Goal: Transaction & Acquisition: Purchase product/service

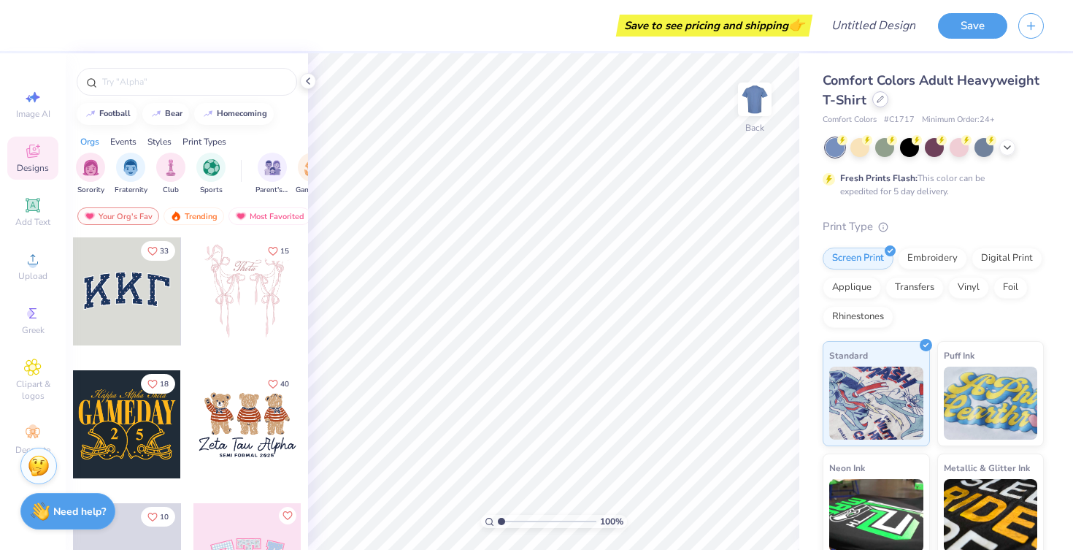
click at [878, 104] on div at bounding box center [880, 99] width 16 height 16
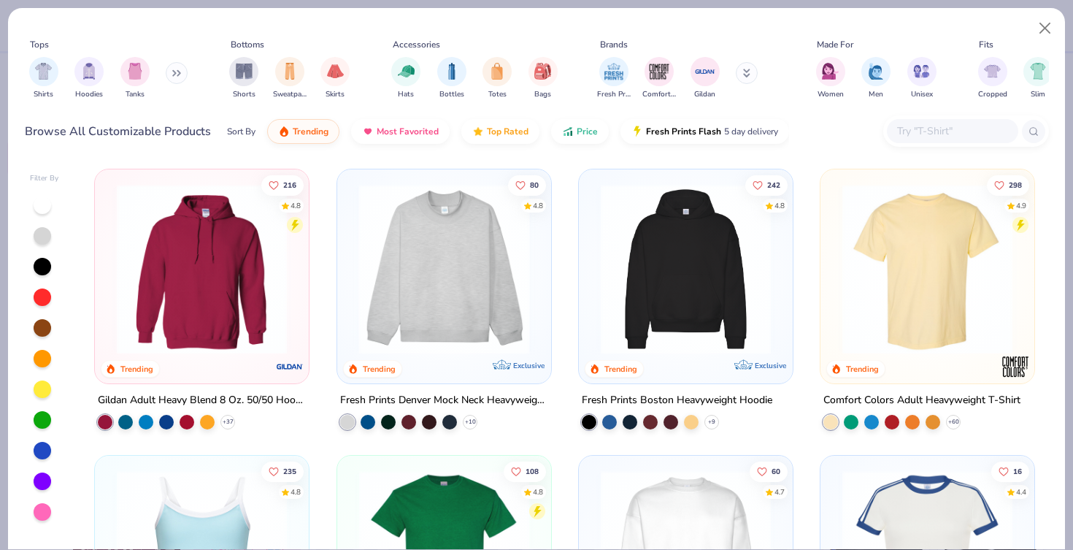
click at [351, 260] on img at bounding box center [258, 269] width 185 height 170
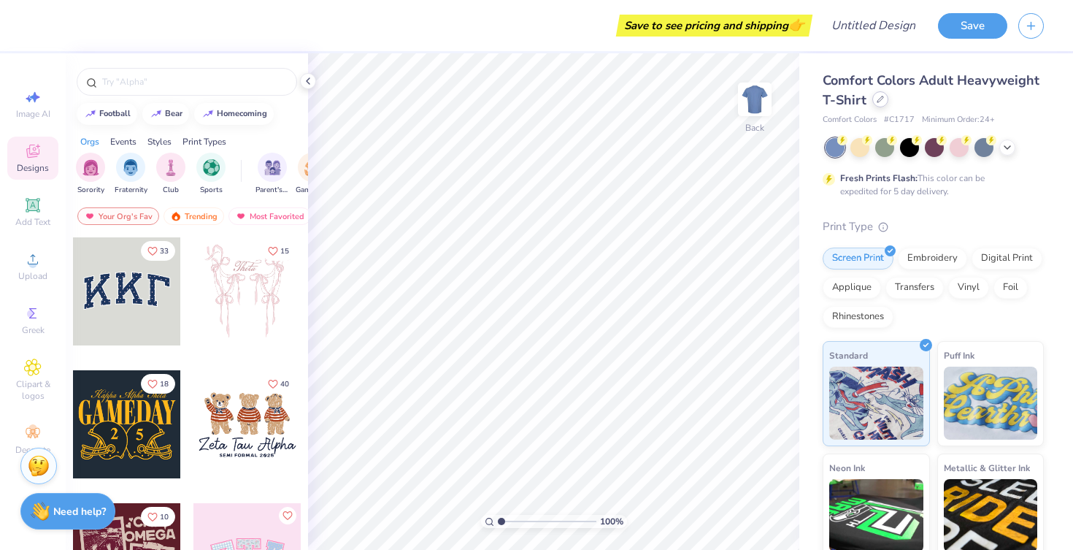
click at [885, 98] on div at bounding box center [880, 99] width 16 height 16
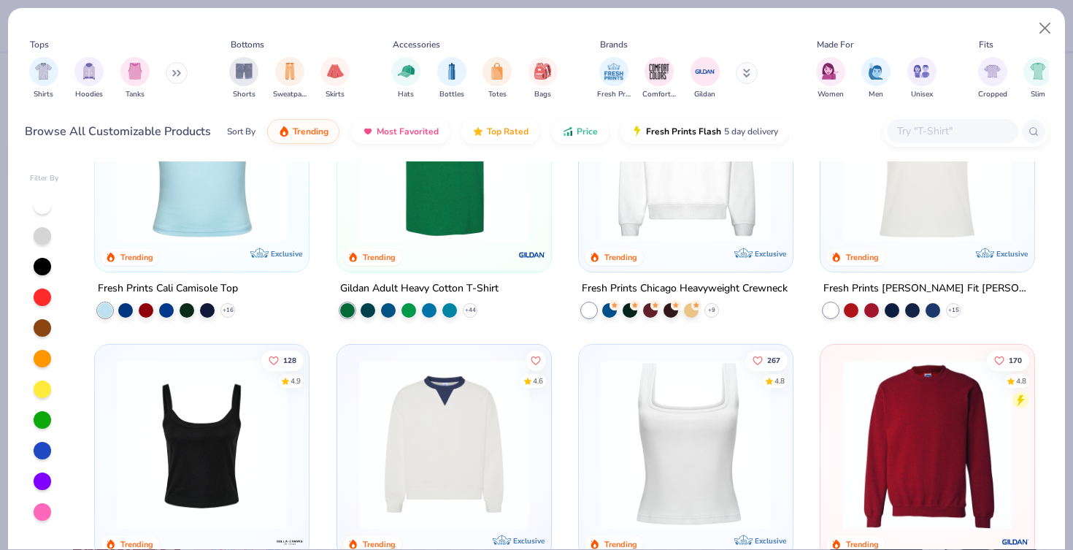
scroll to position [390, 0]
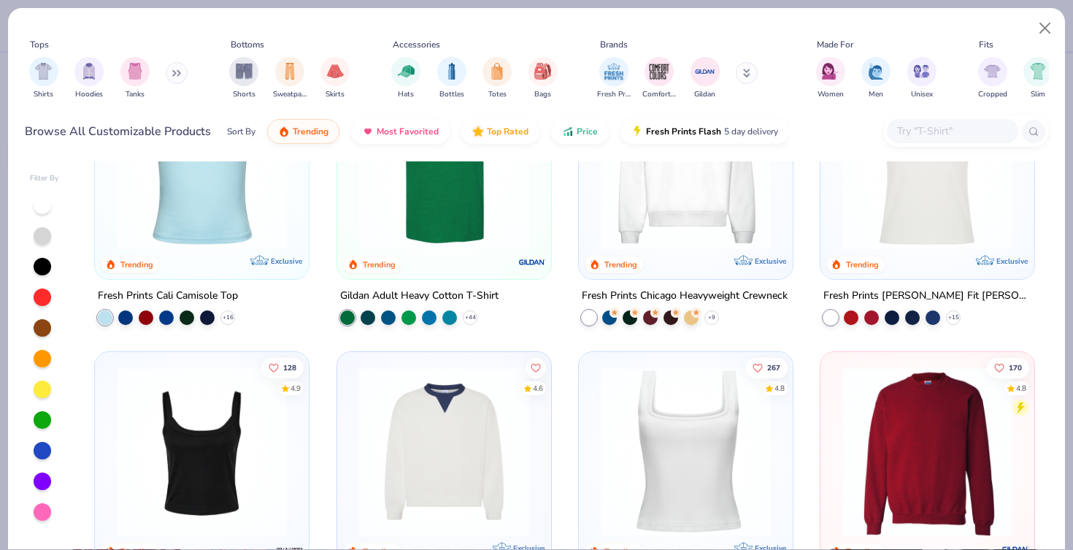
click at [217, 236] on img at bounding box center [201, 165] width 185 height 170
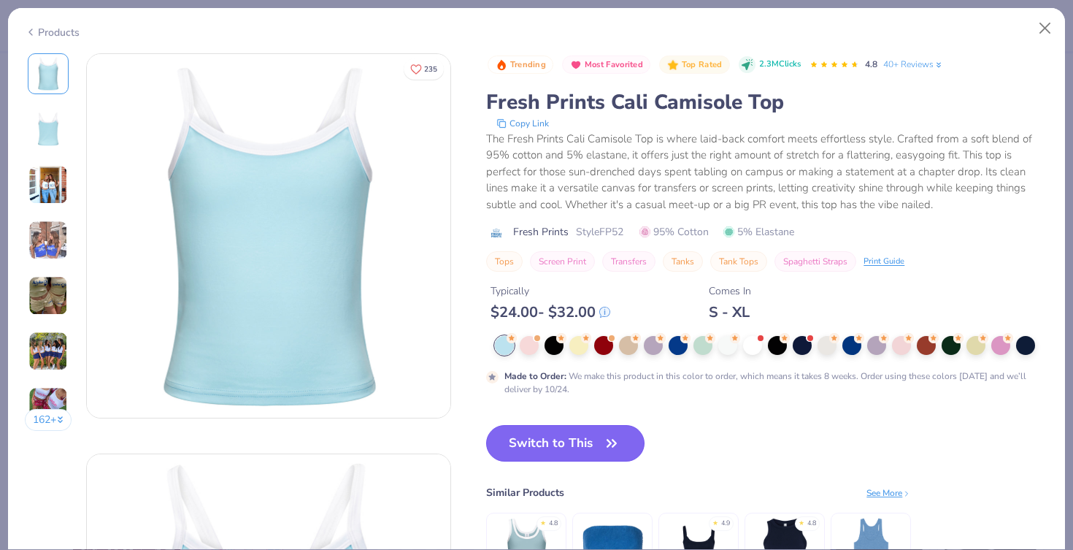
click at [563, 447] on button "Switch to This" at bounding box center [565, 443] width 158 height 36
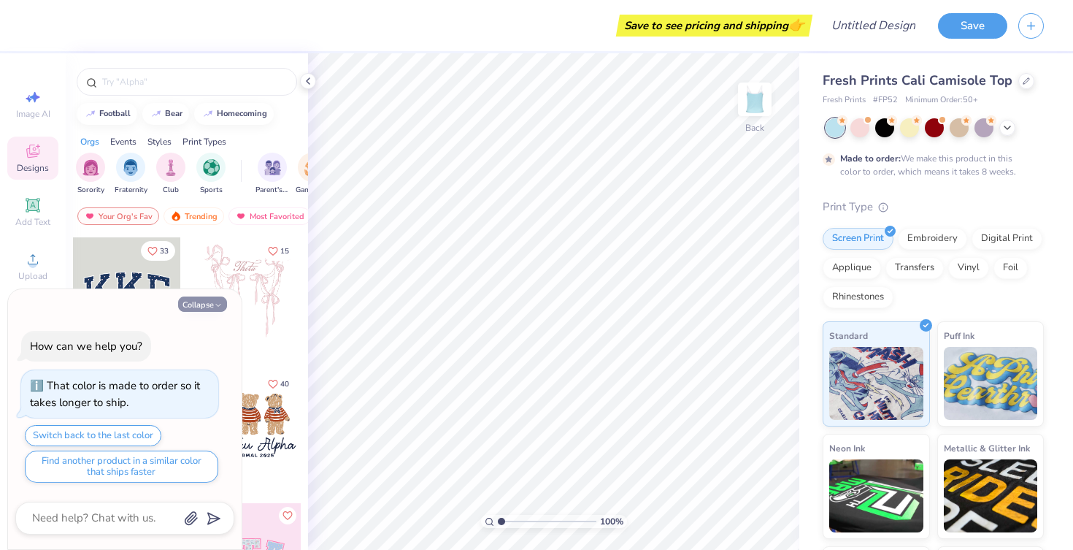
click at [209, 309] on button "Collapse" at bounding box center [202, 303] width 49 height 15
type textarea "x"
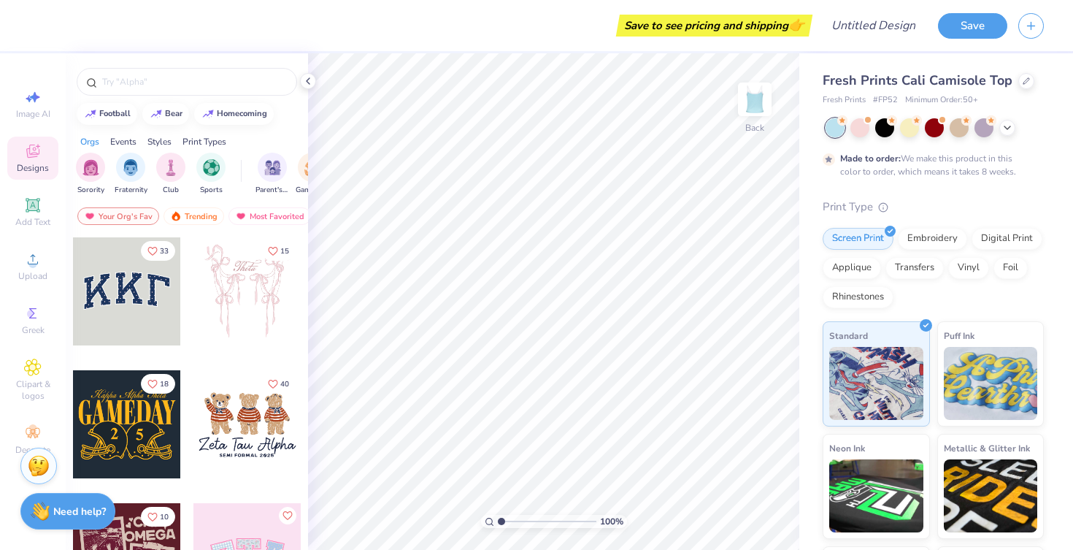
scroll to position [56, 0]
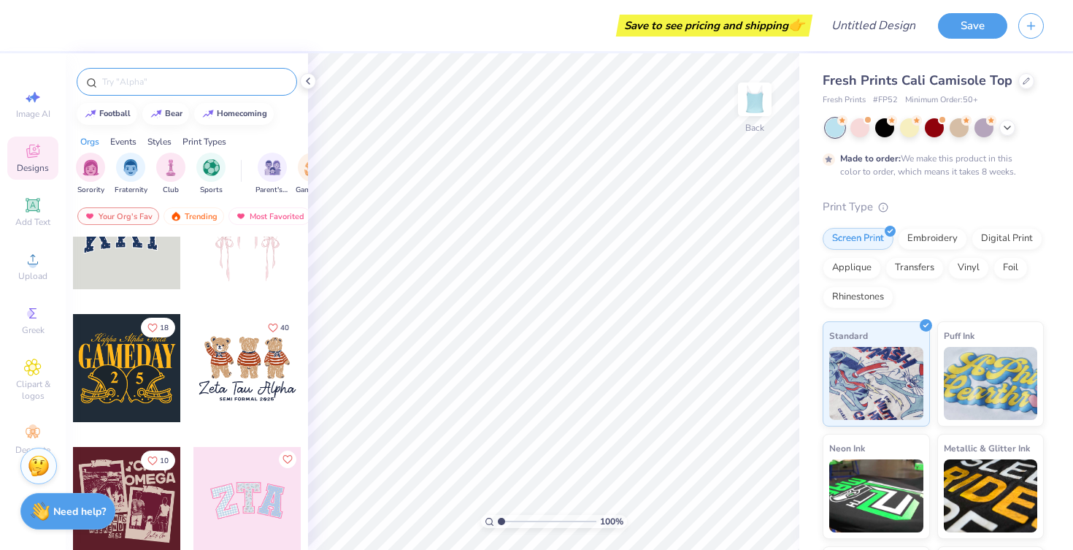
click at [171, 81] on input "text" at bounding box center [194, 81] width 187 height 15
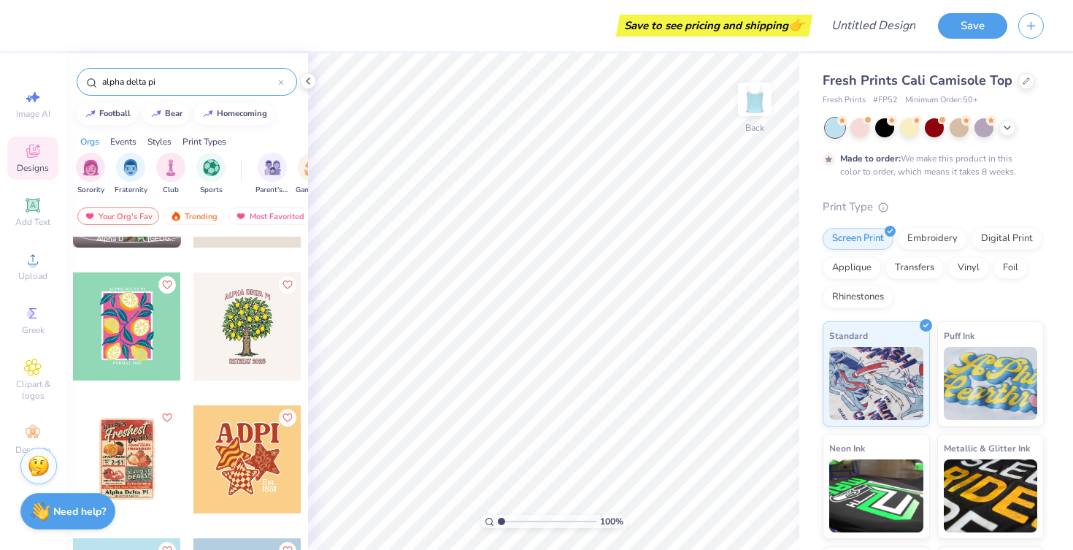
scroll to position [634, 0]
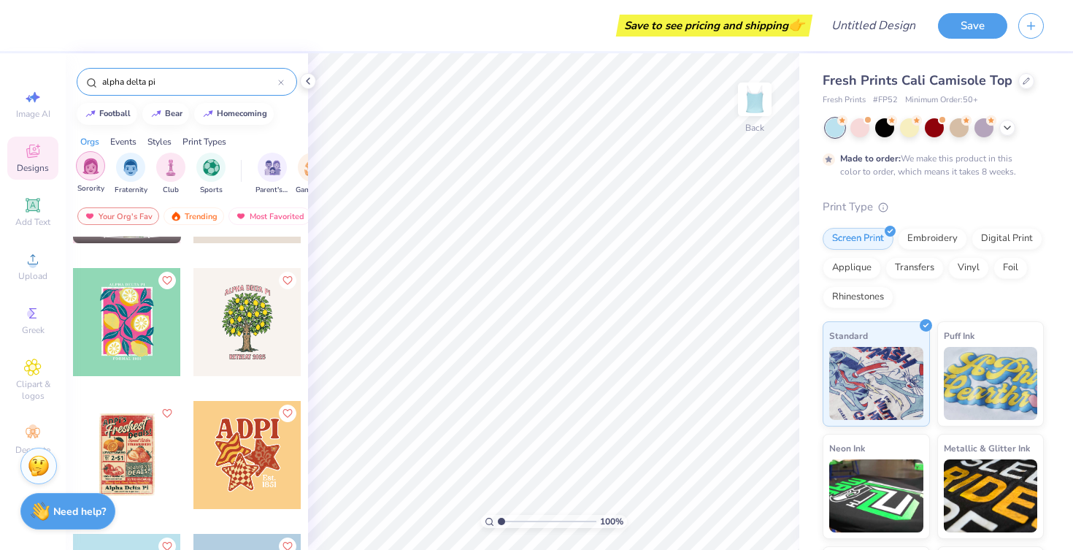
type input "alpha delta pi"
click at [96, 170] on img "filter for Sorority" at bounding box center [90, 166] width 17 height 17
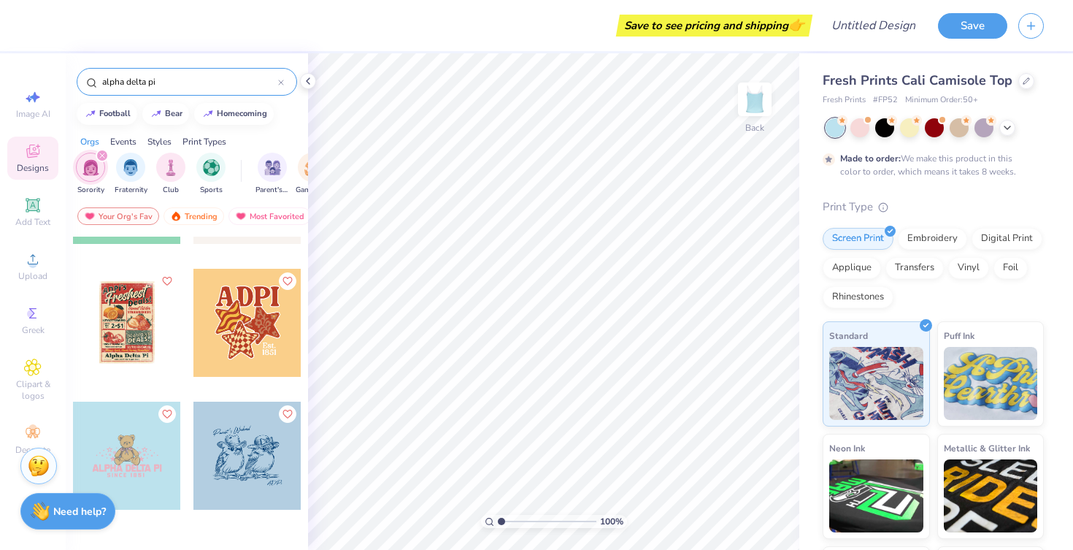
scroll to position [977, 0]
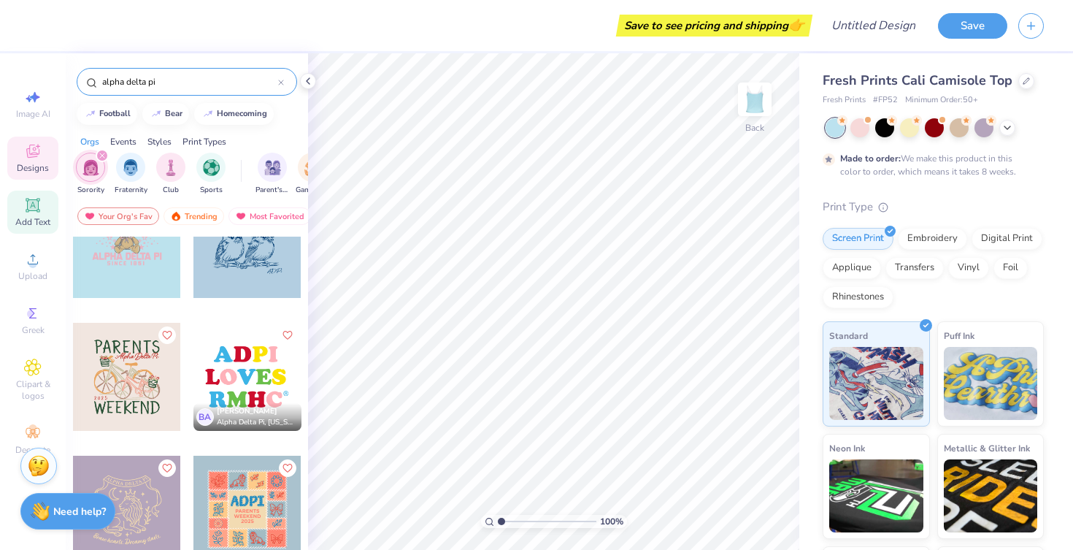
click at [38, 199] on icon at bounding box center [33, 205] width 18 height 18
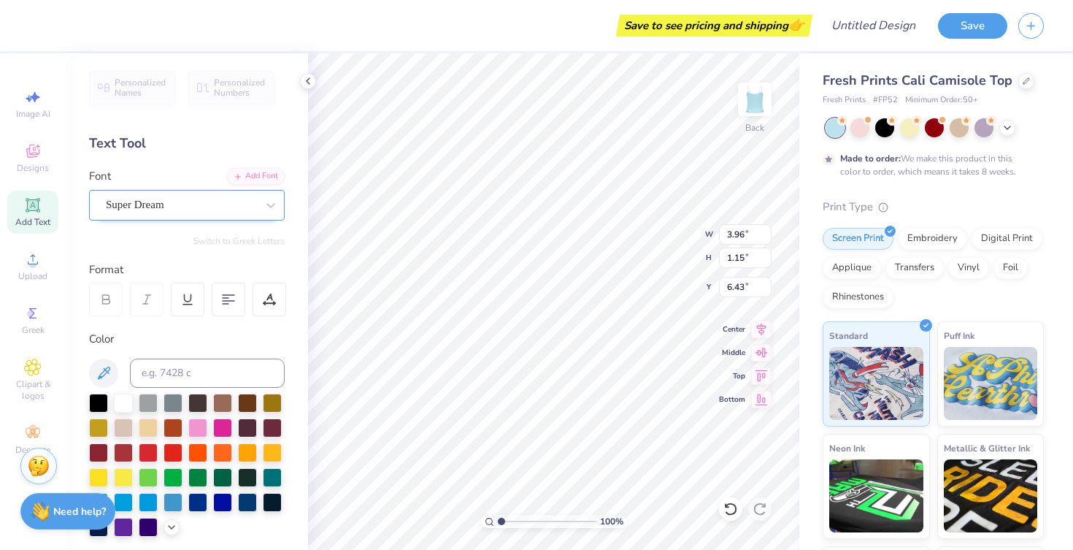
click at [215, 193] on div "Super Dream" at bounding box center [187, 205] width 196 height 31
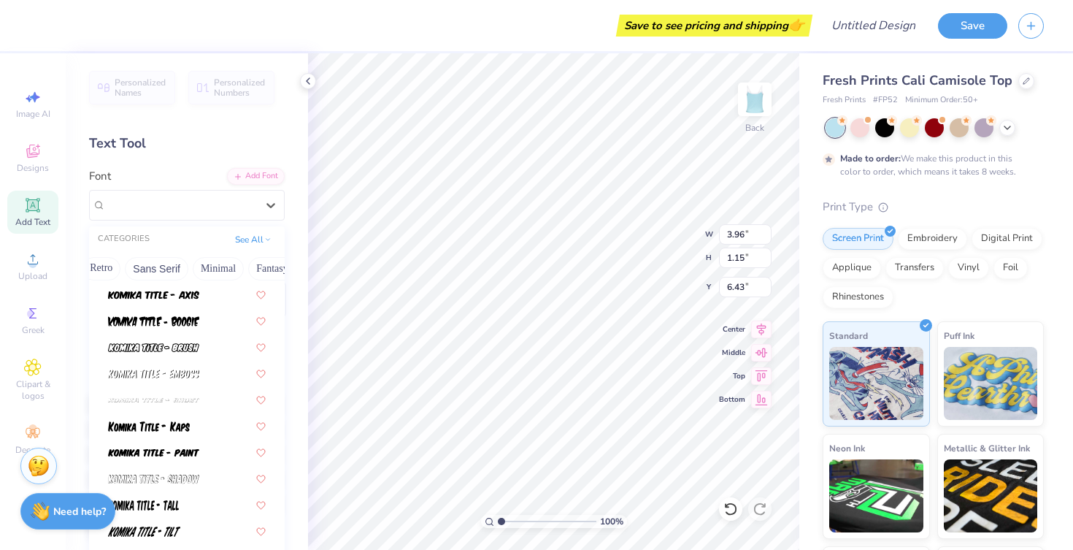
scroll to position [4499, 0]
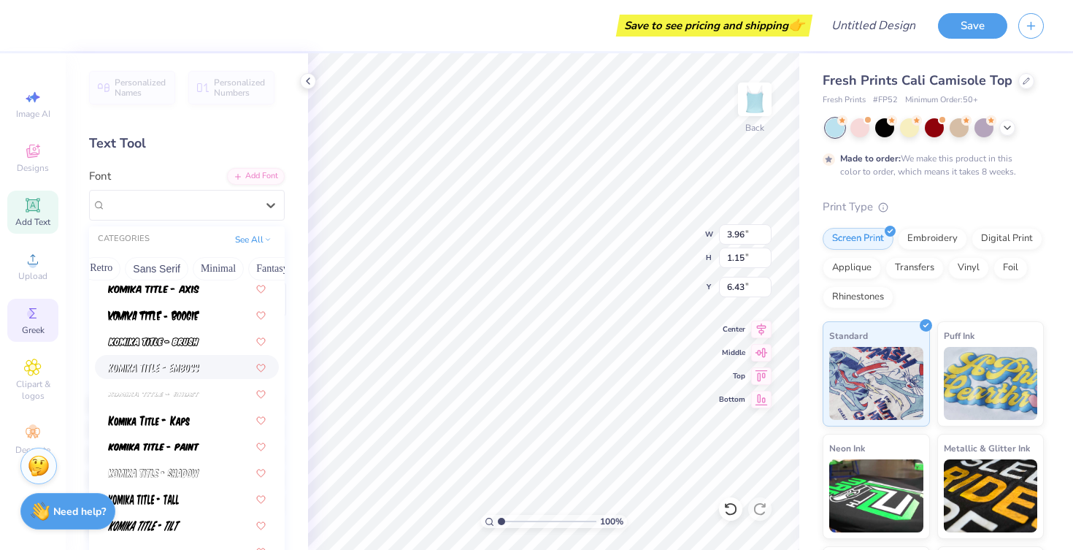
click at [30, 312] on circle at bounding box center [31, 313] width 8 height 8
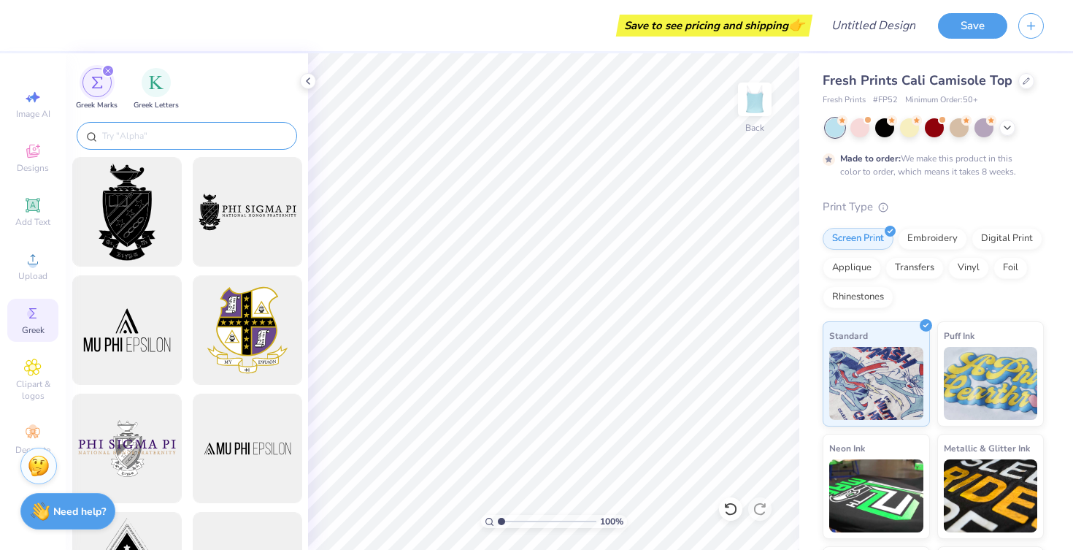
click at [215, 123] on div at bounding box center [187, 136] width 220 height 28
click at [209, 126] on div at bounding box center [187, 136] width 220 height 28
click at [211, 138] on input "text" at bounding box center [194, 135] width 187 height 15
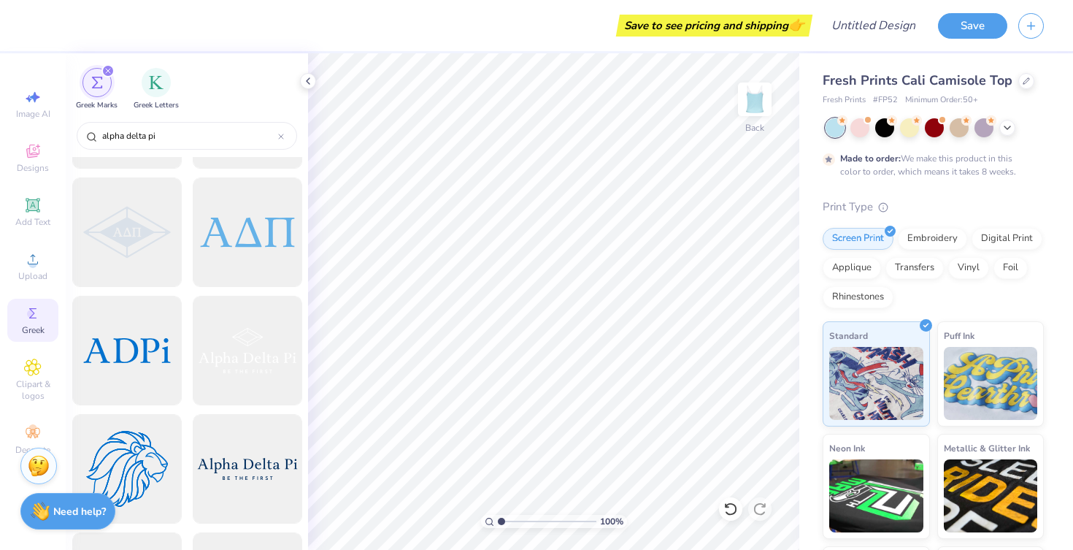
scroll to position [936, 0]
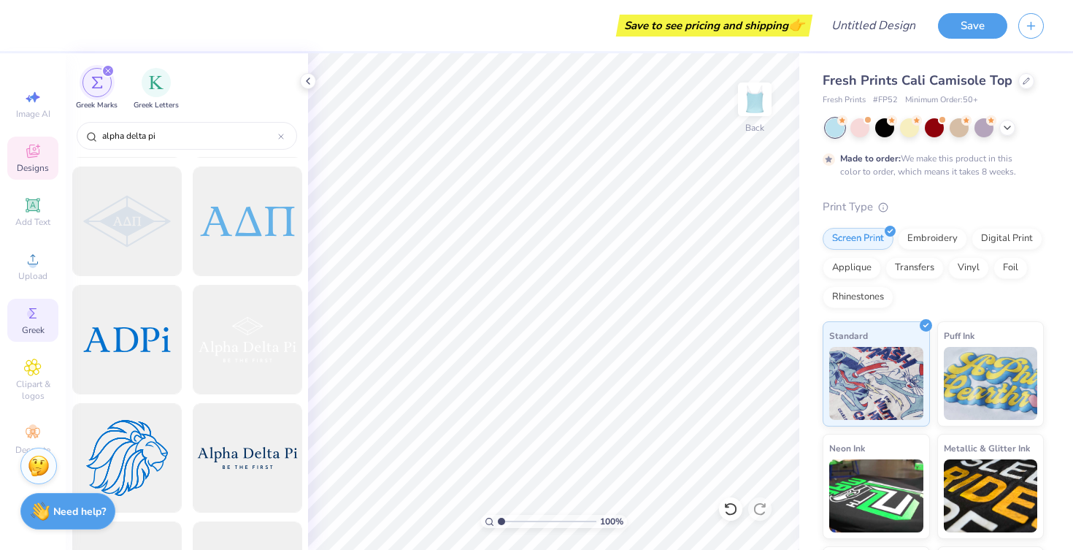
type input "alpha delta pi"
click at [34, 147] on icon at bounding box center [33, 151] width 18 height 18
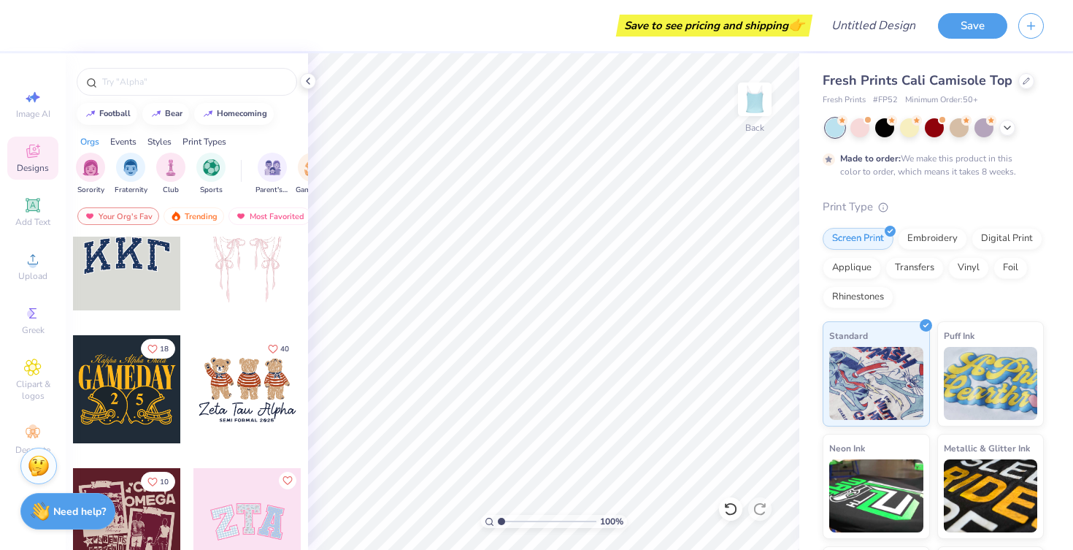
scroll to position [45, 0]
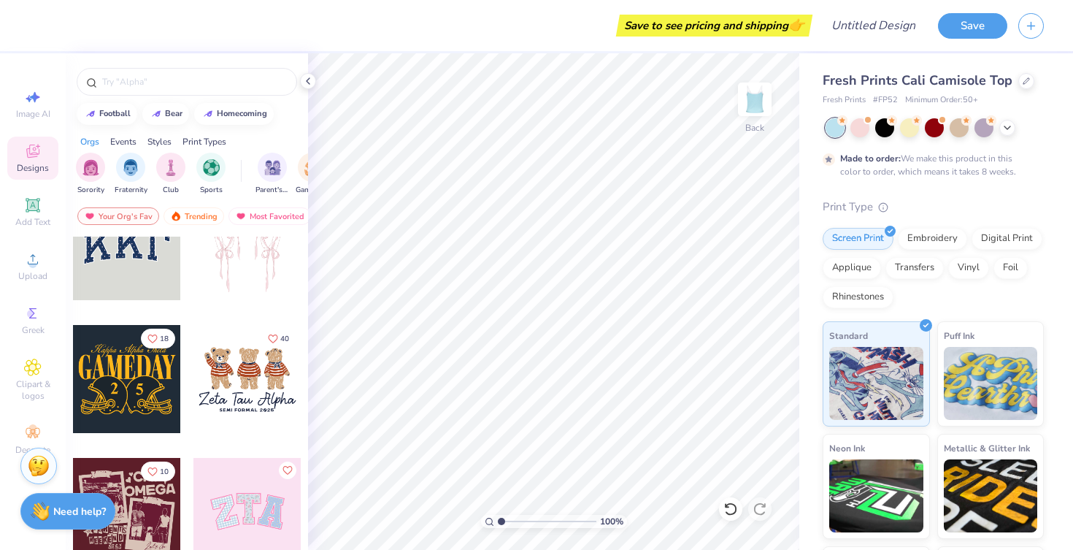
click at [136, 260] on div at bounding box center [127, 246] width 108 height 108
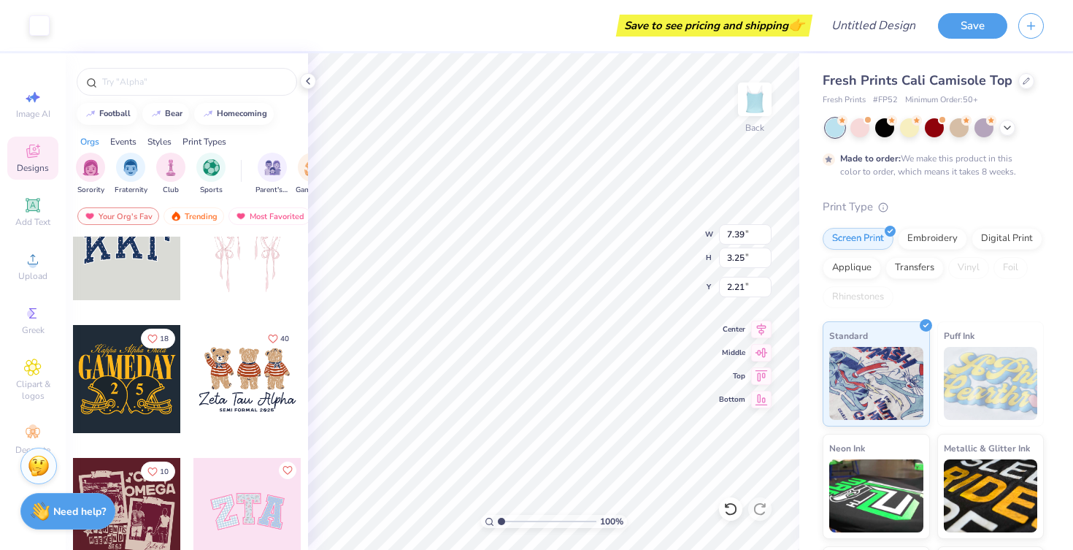
type input "2.21"
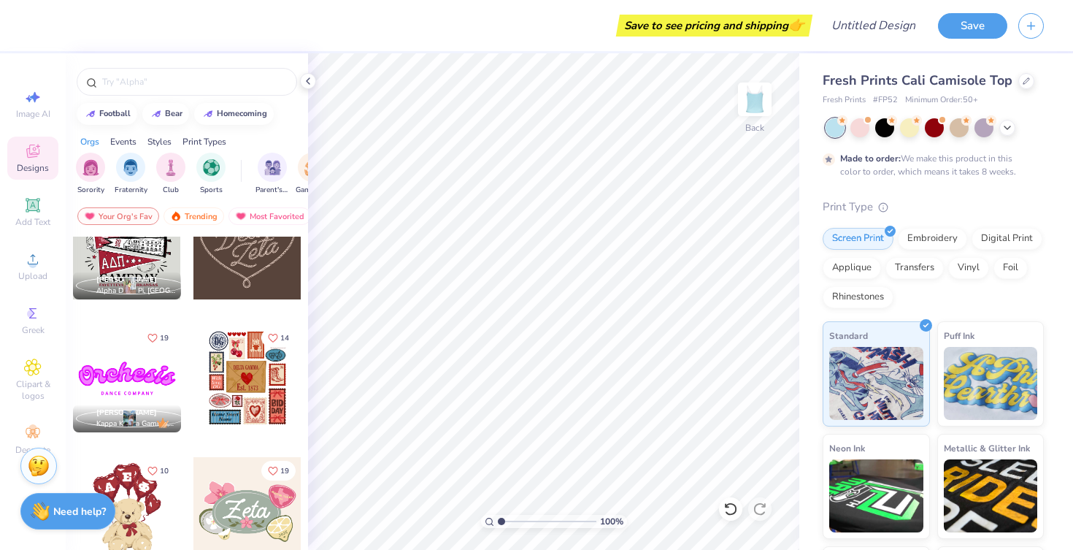
scroll to position [686, 0]
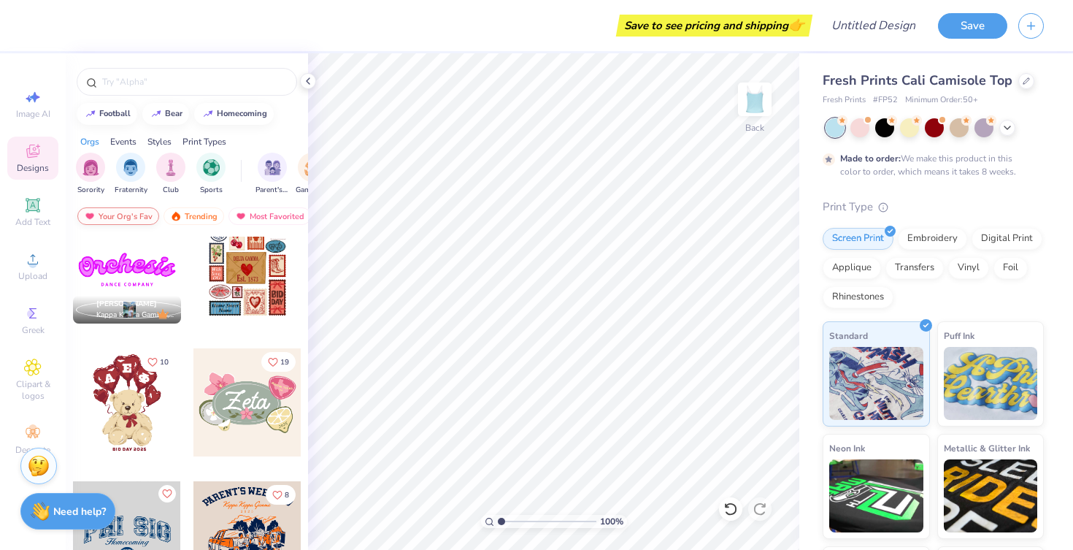
click at [132, 216] on div "Your Org's Fav" at bounding box center [118, 216] width 82 height 18
click at [193, 214] on div "Most Favorited" at bounding box center [185, 216] width 82 height 18
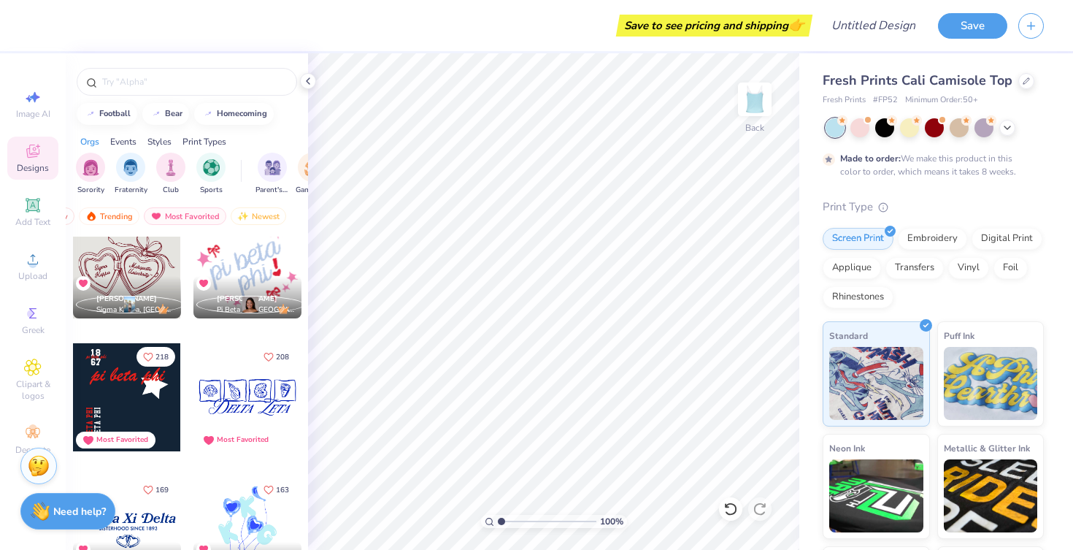
scroll to position [578, 0]
